Goal: Information Seeking & Learning: Understand process/instructions

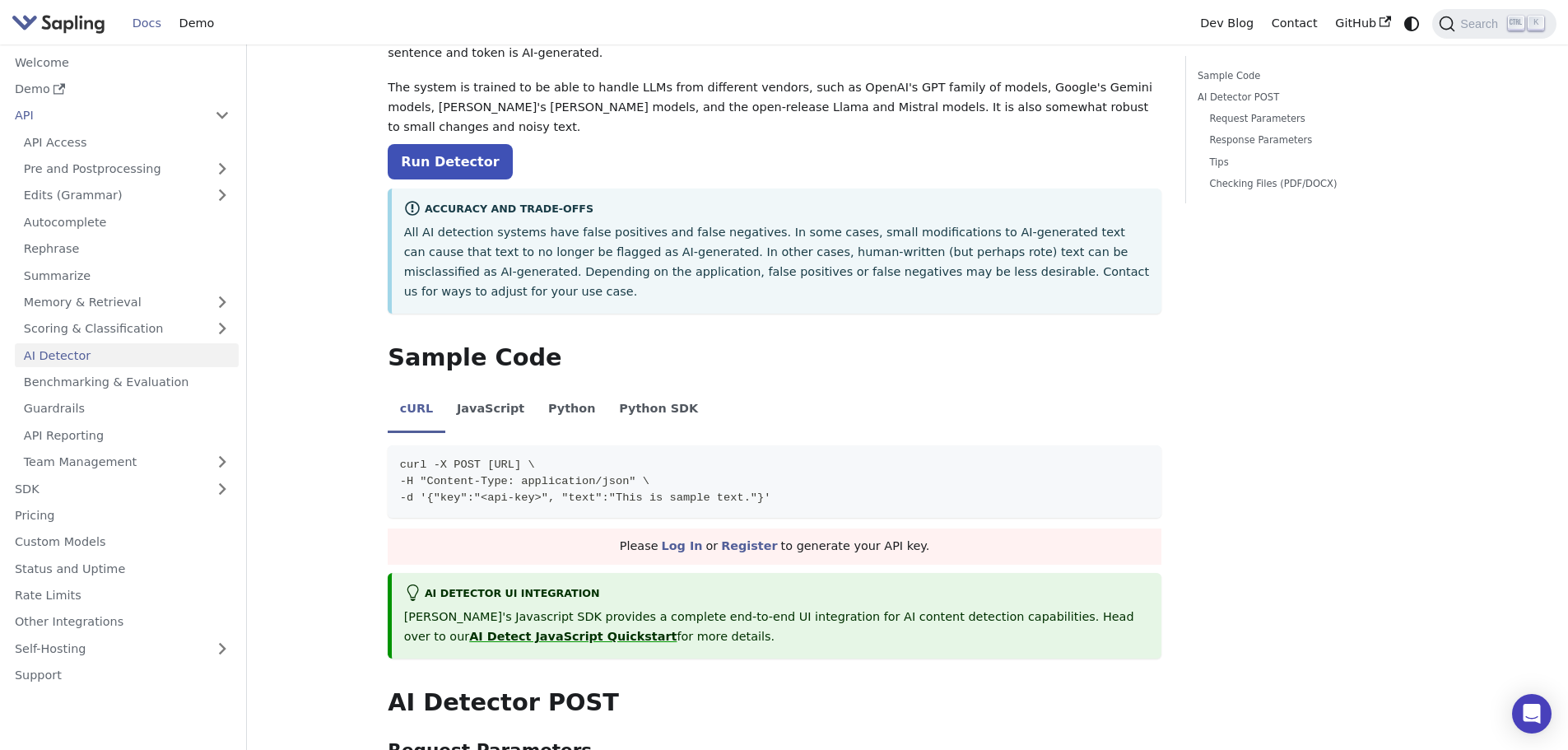
scroll to position [165, 0]
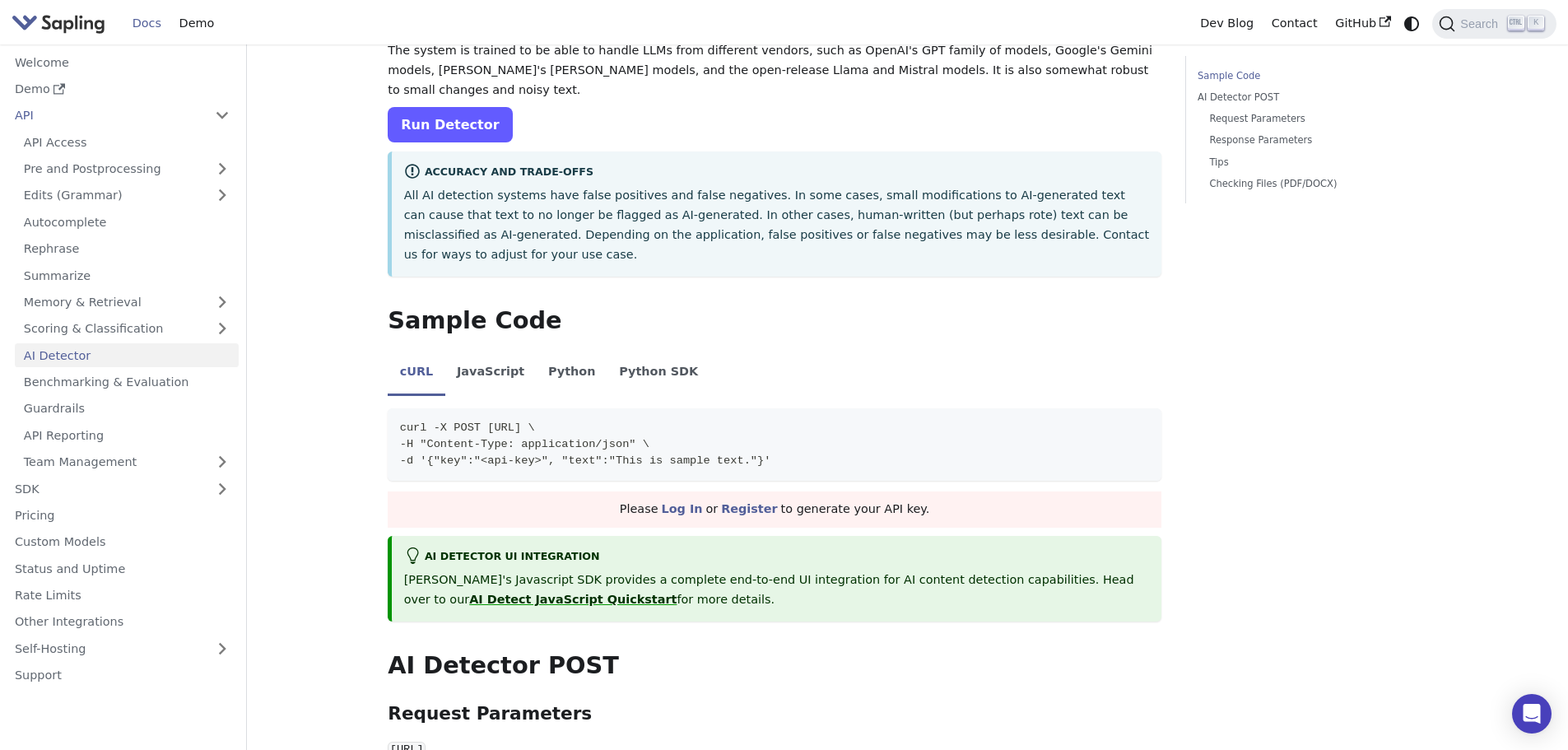
click at [437, 113] on link "Run Detector" at bounding box center [449, 125] width 125 height 35
